Goal: Task Accomplishment & Management: Use online tool/utility

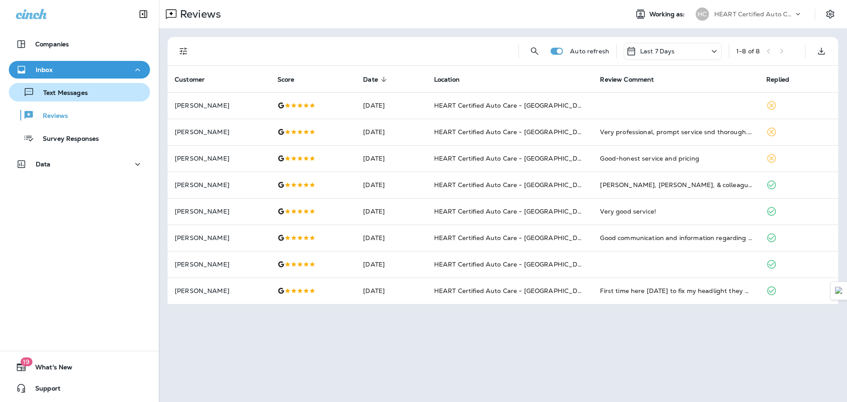
click at [94, 99] on button "Text Messages" at bounding box center [79, 92] width 141 height 19
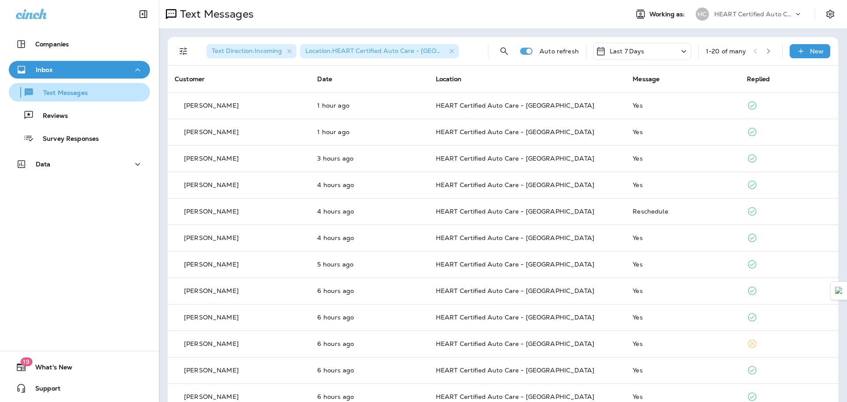
click at [100, 89] on div "Text Messages" at bounding box center [79, 92] width 134 height 13
click at [65, 101] on button "Text Messages" at bounding box center [79, 92] width 141 height 19
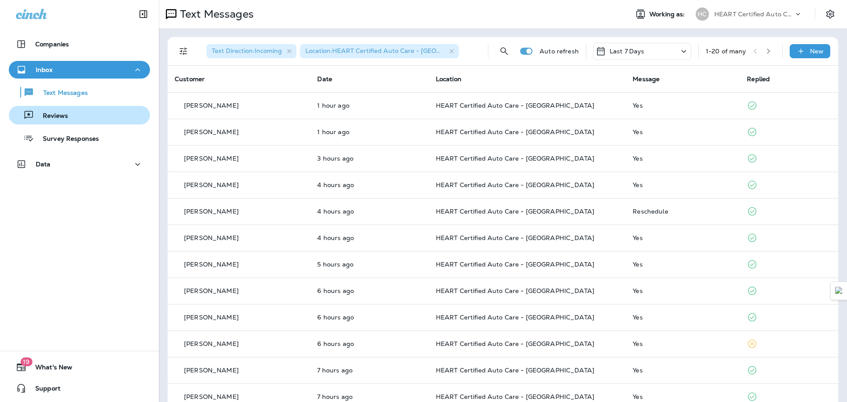
click at [64, 113] on p "Reviews" at bounding box center [51, 116] width 34 height 8
